Goal: Task Accomplishment & Management: Manage account settings

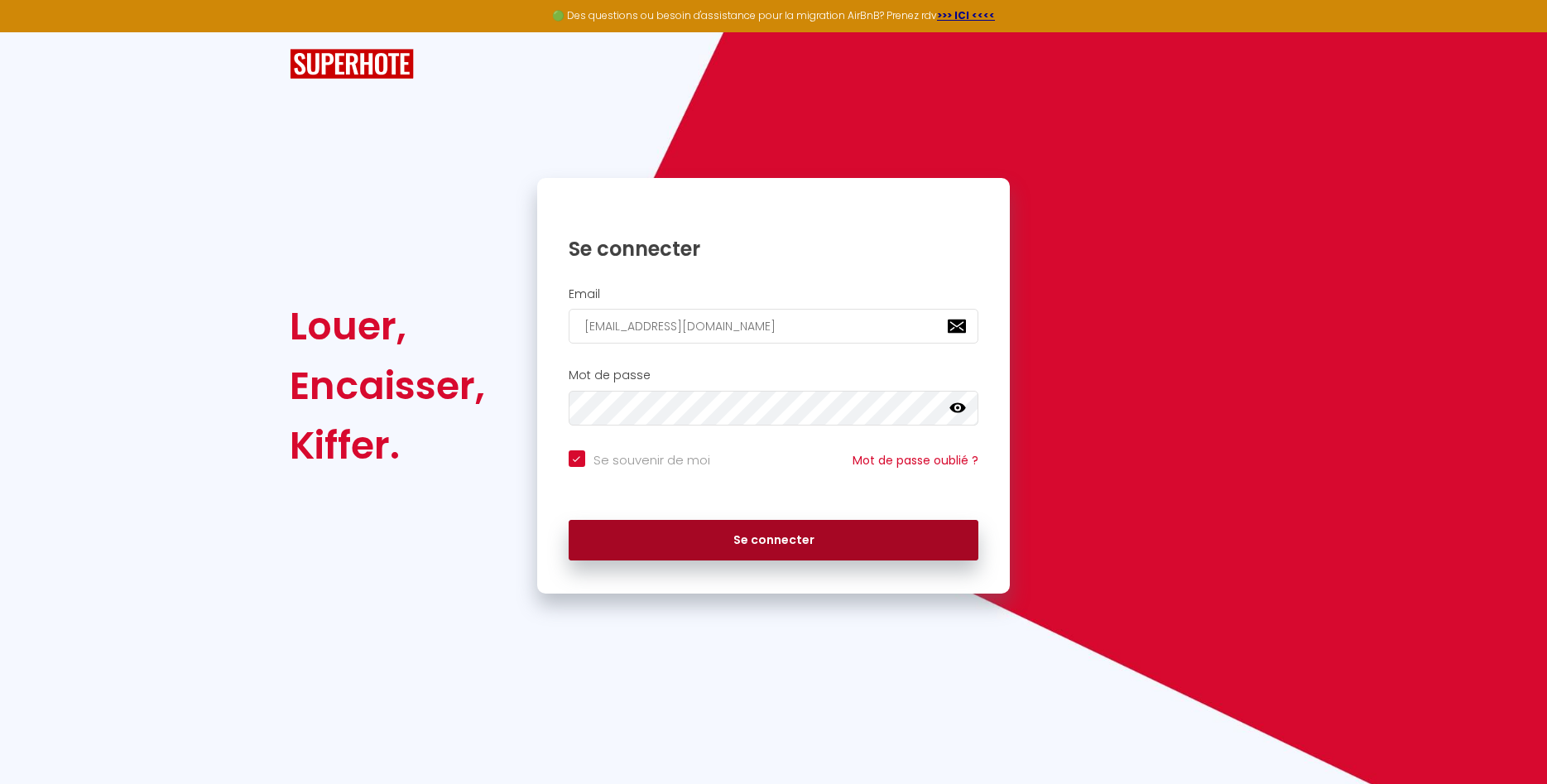
click at [782, 545] on button "Se connecter" at bounding box center [773, 540] width 410 height 41
checkbox input "true"
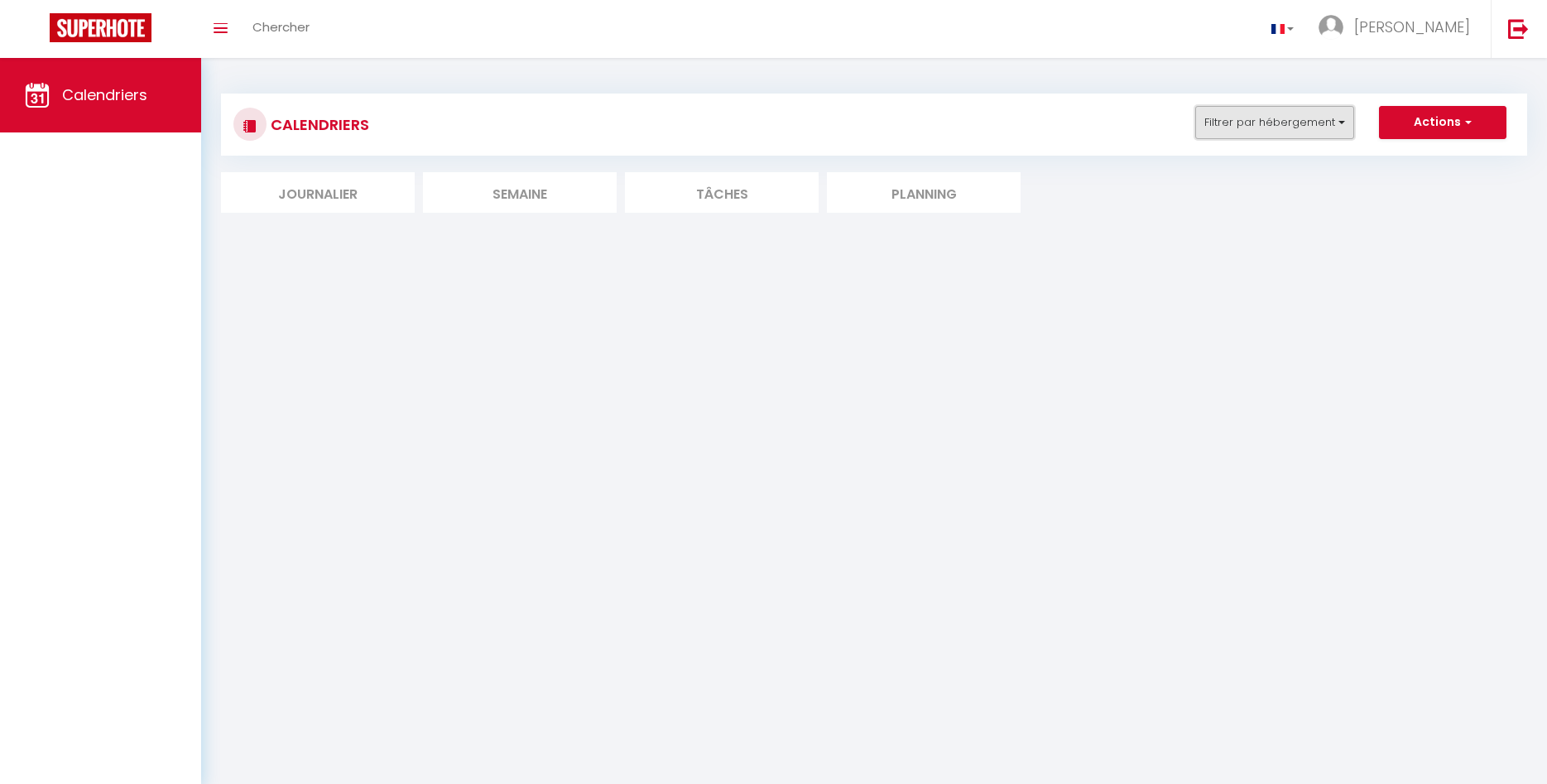
click at [1259, 123] on button "Filtrer par hébergement" at bounding box center [1275, 122] width 159 height 33
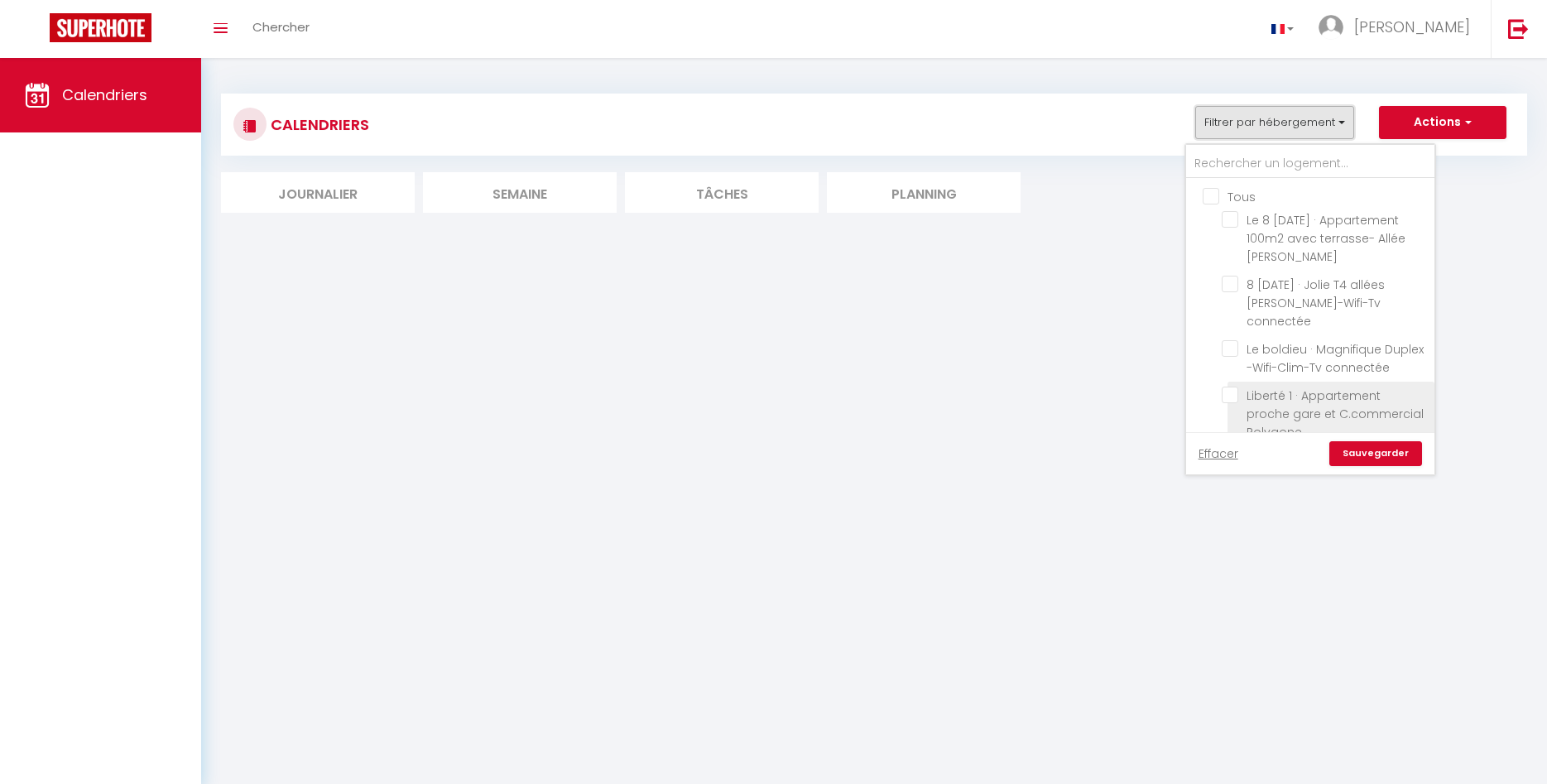
scroll to position [97, 0]
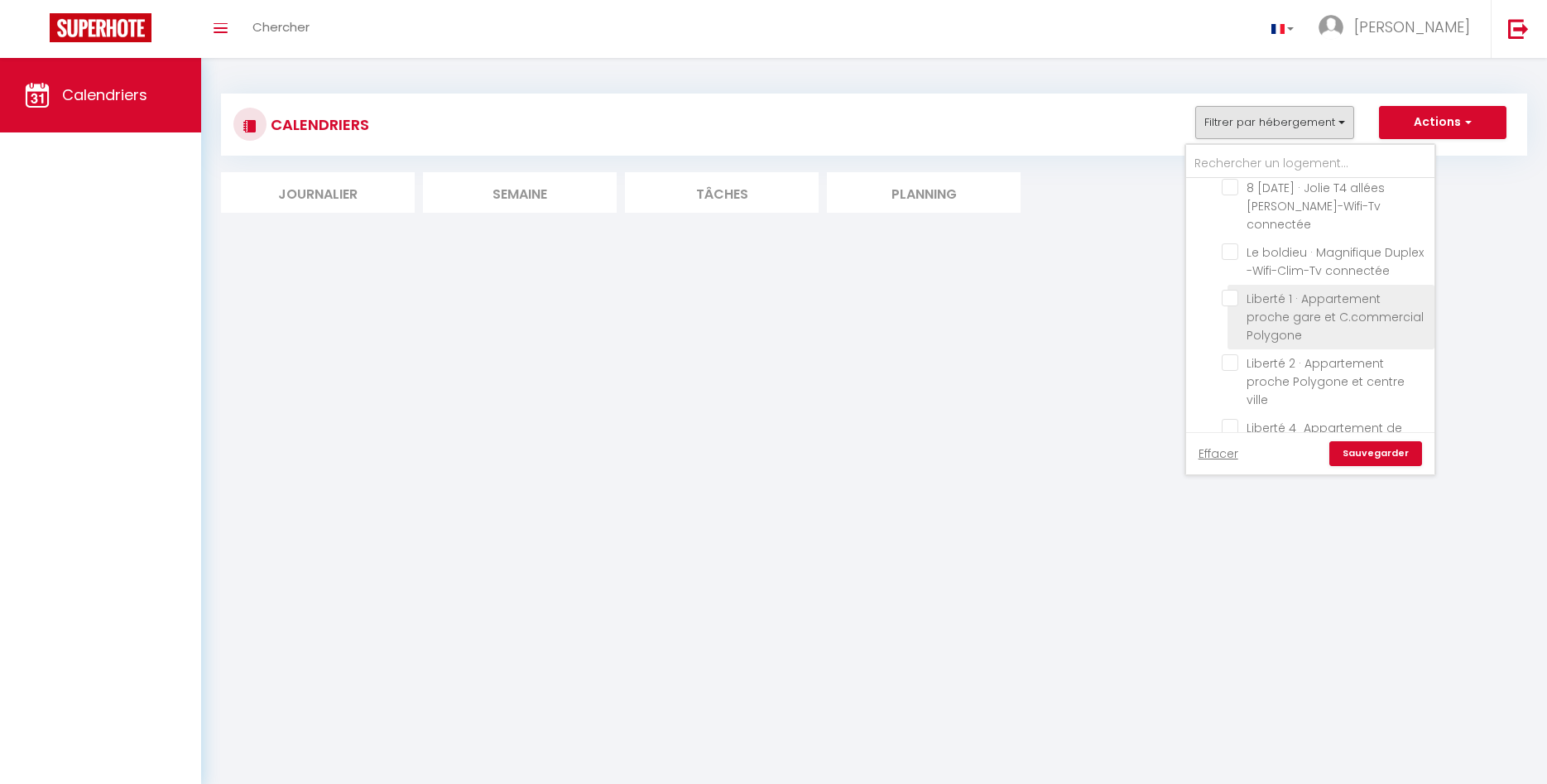
click at [1234, 290] on input "Liberté 1 · Appartement proche gare et C.commercial Polygone" at bounding box center [1325, 298] width 207 height 16
checkbox input "true"
checkbox input "false"
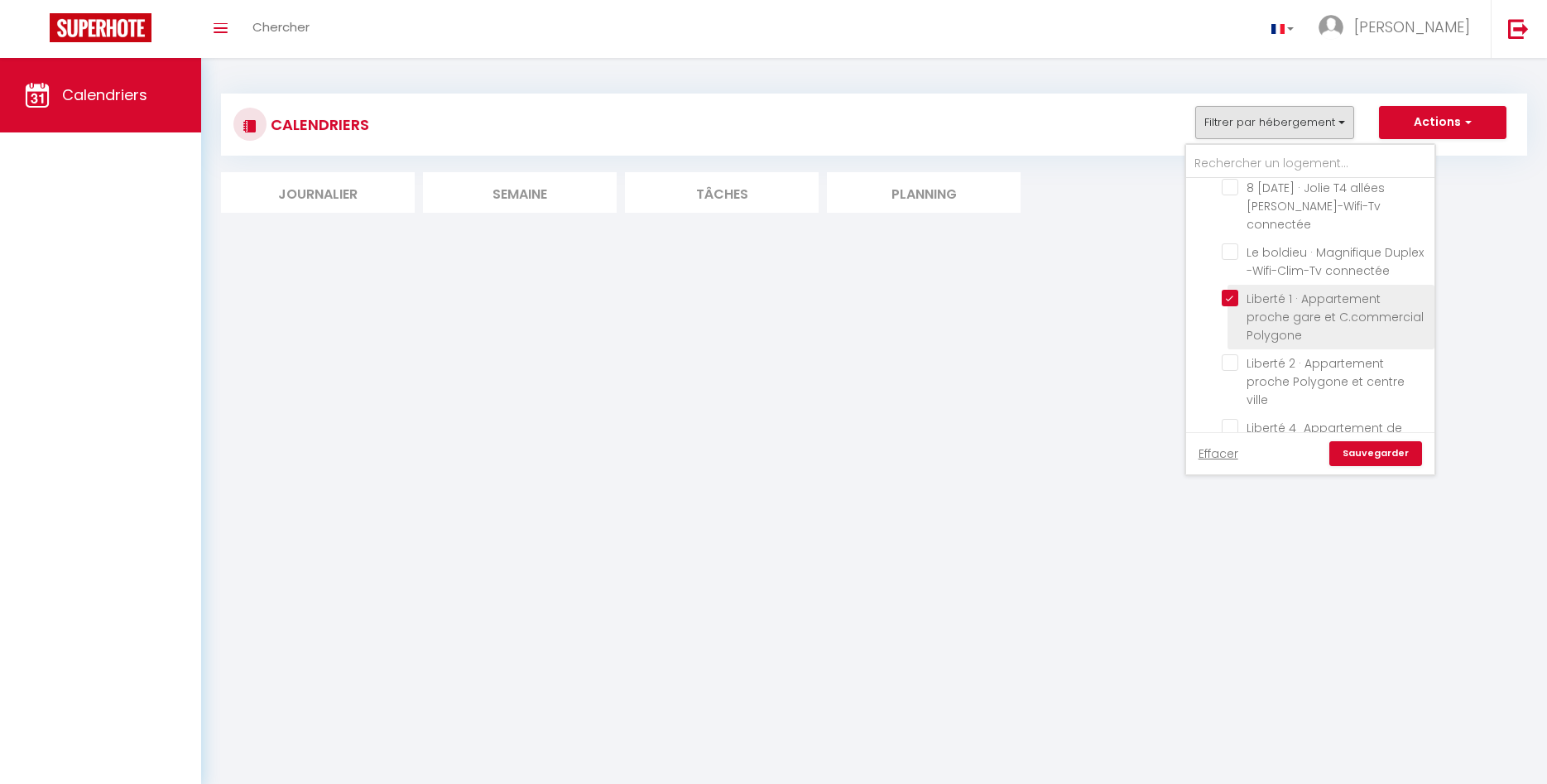
checkbox input "false"
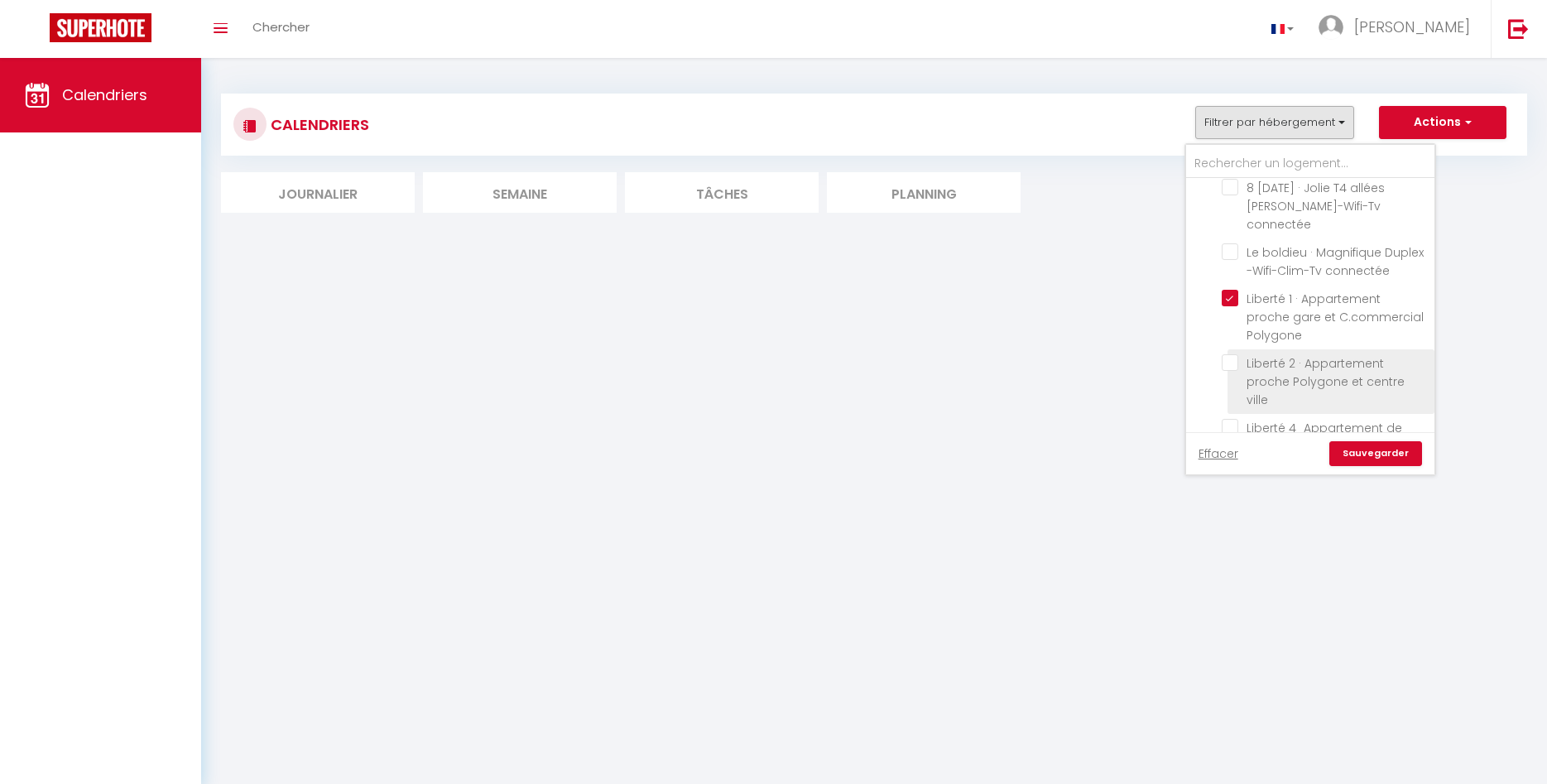
click at [1231, 355] on input "Liberté 2 · Appartement proche Polygone et centre ville" at bounding box center [1325, 363] width 207 height 16
checkbox input "true"
checkbox input "false"
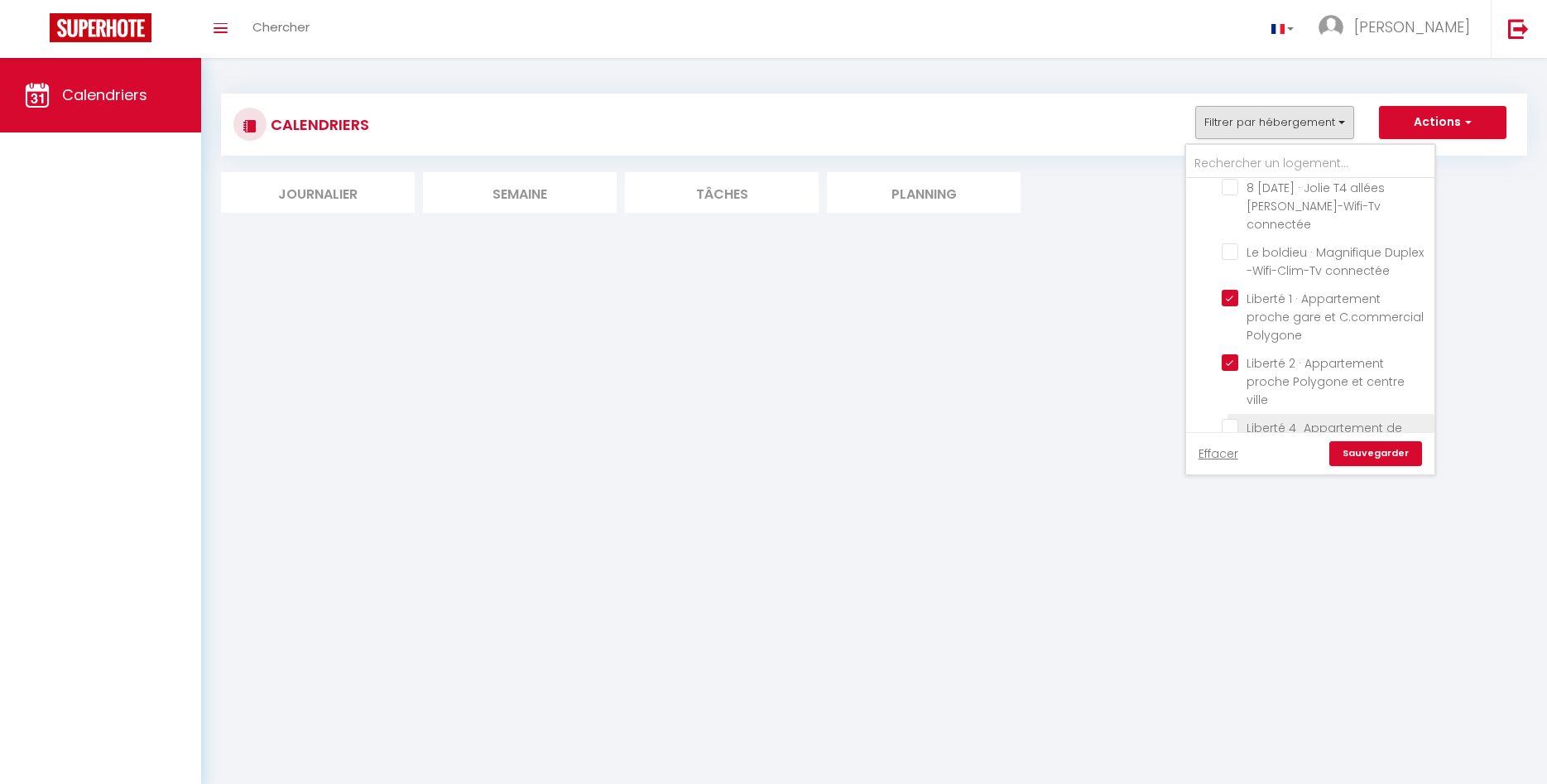
click at [1230, 418] on input "Liberté 4_Appartement de 100m2_4chambres" at bounding box center [1325, 427] width 207 height 16
checkbox input "true"
checkbox input "false"
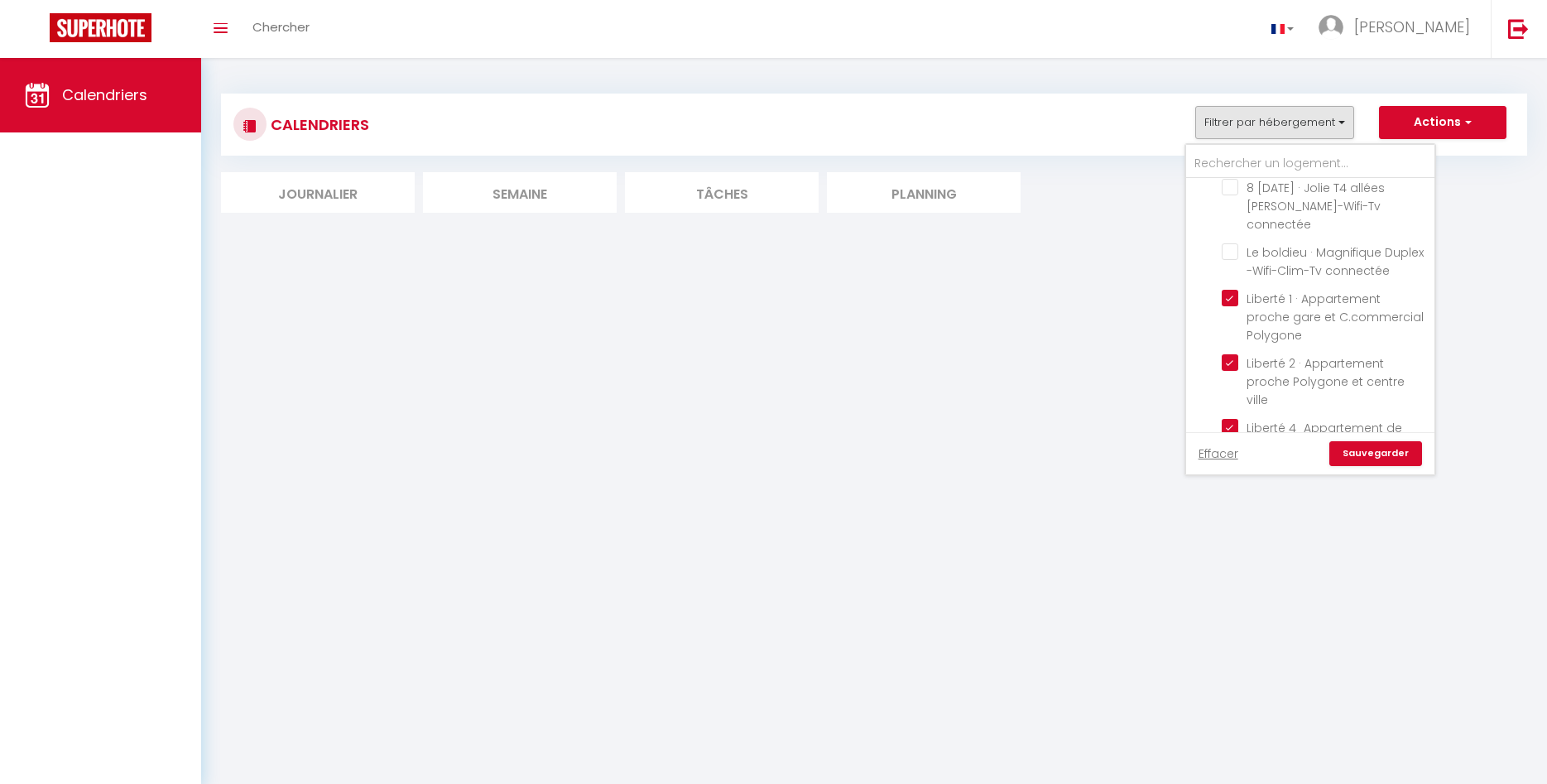
click at [1371, 456] on link "Sauvegarder" at bounding box center [1375, 453] width 92 height 25
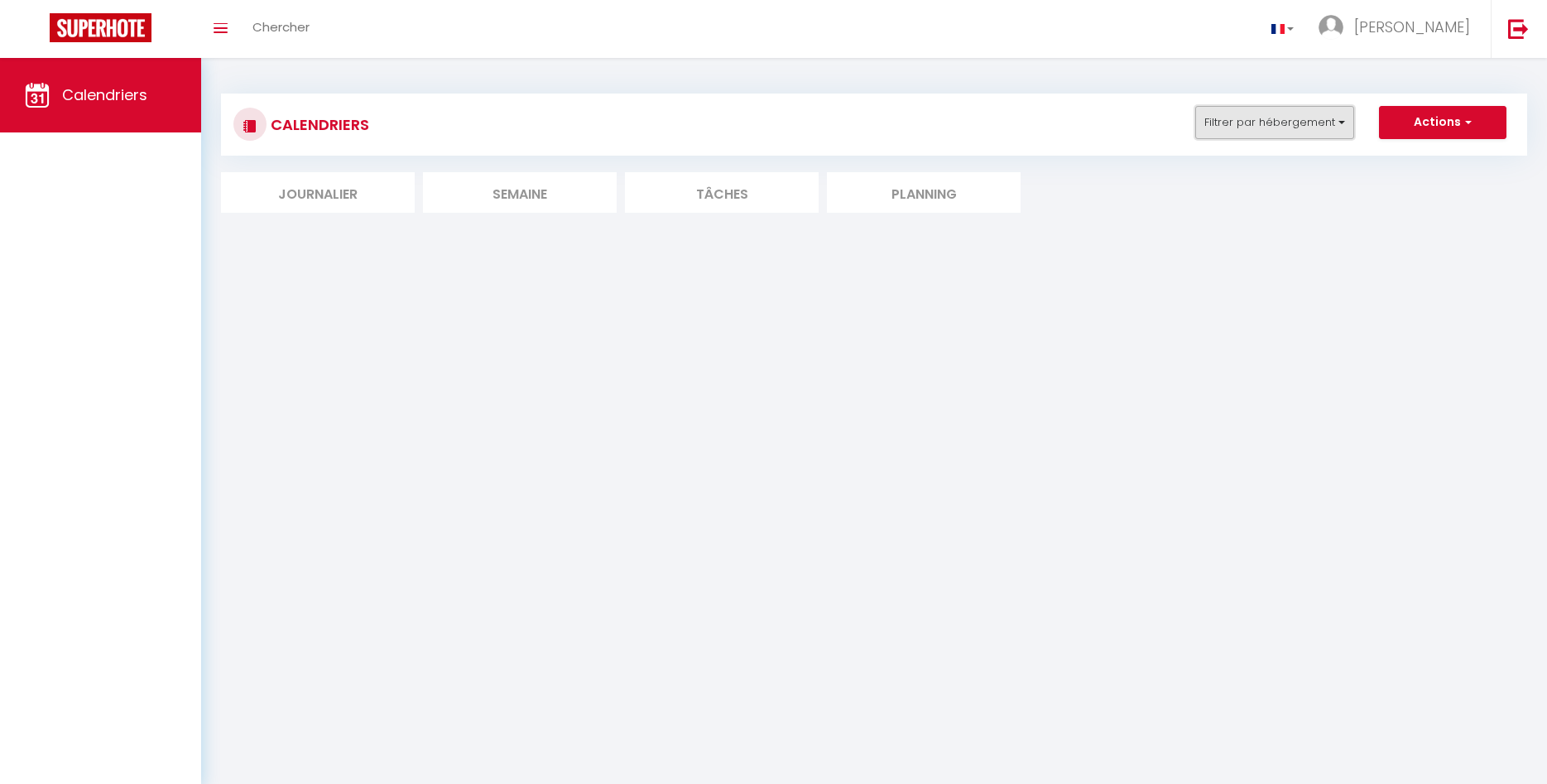
click at [1343, 126] on button "Filtrer par hébergement" at bounding box center [1275, 122] width 159 height 33
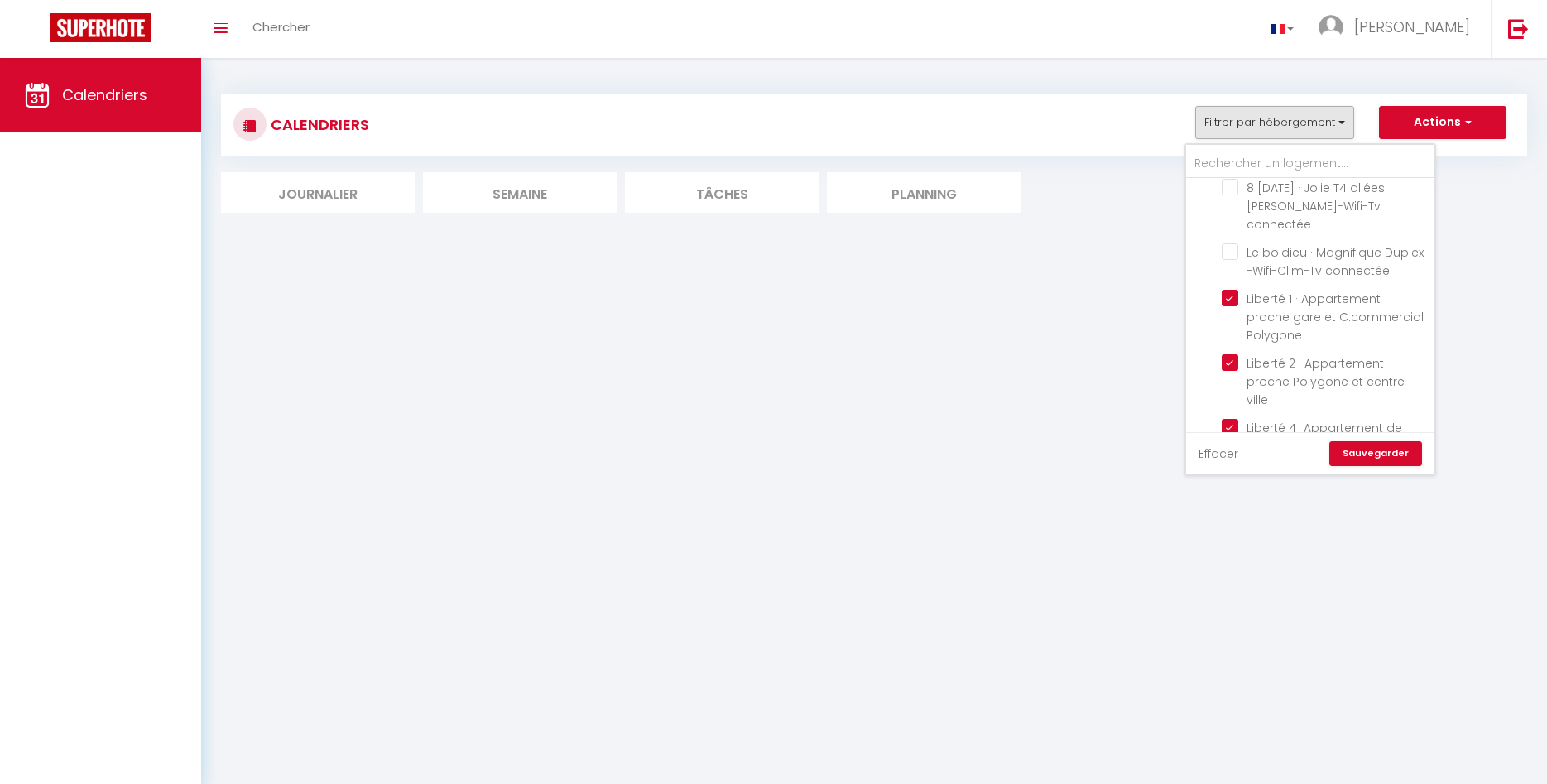
click at [567, 202] on li "Semaine" at bounding box center [520, 192] width 194 height 40
